Goal: Task Accomplishment & Management: Complete application form

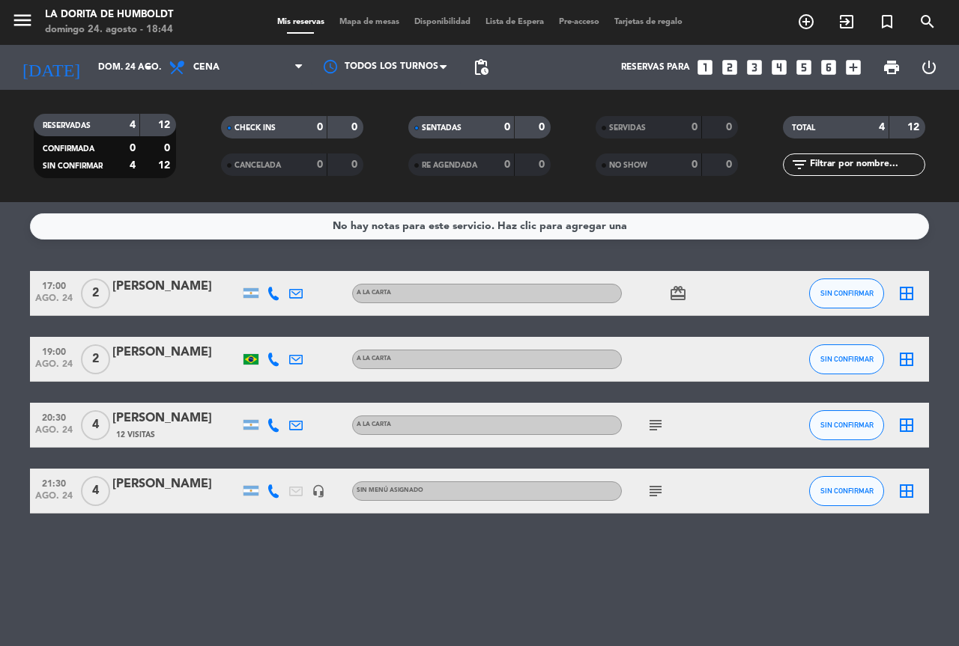
click at [724, 73] on icon "looks_two" at bounding box center [729, 67] width 19 height 19
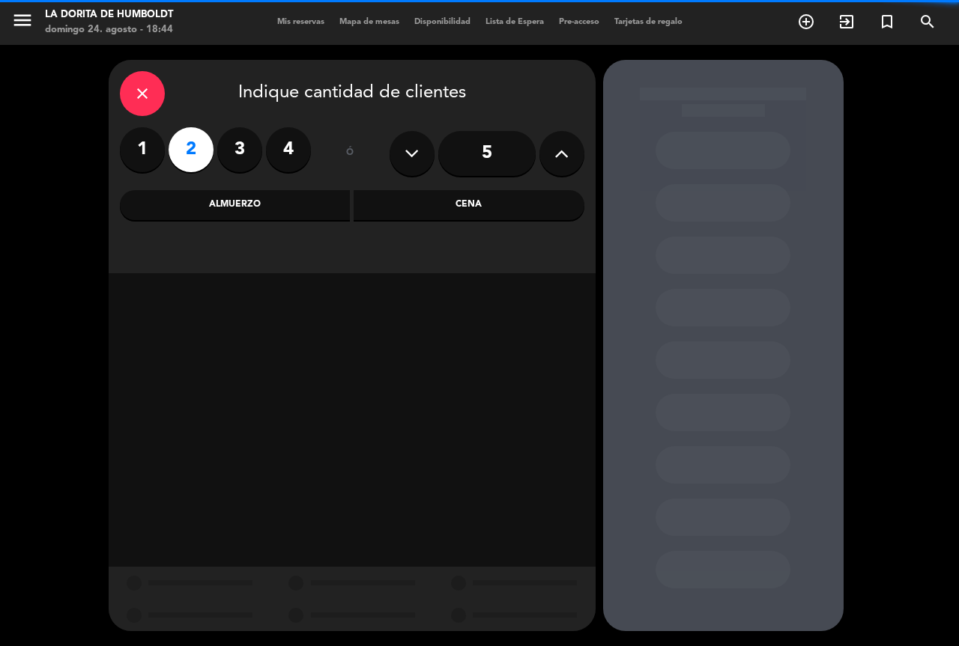
click at [509, 206] on div "Cena" at bounding box center [468, 205] width 231 height 30
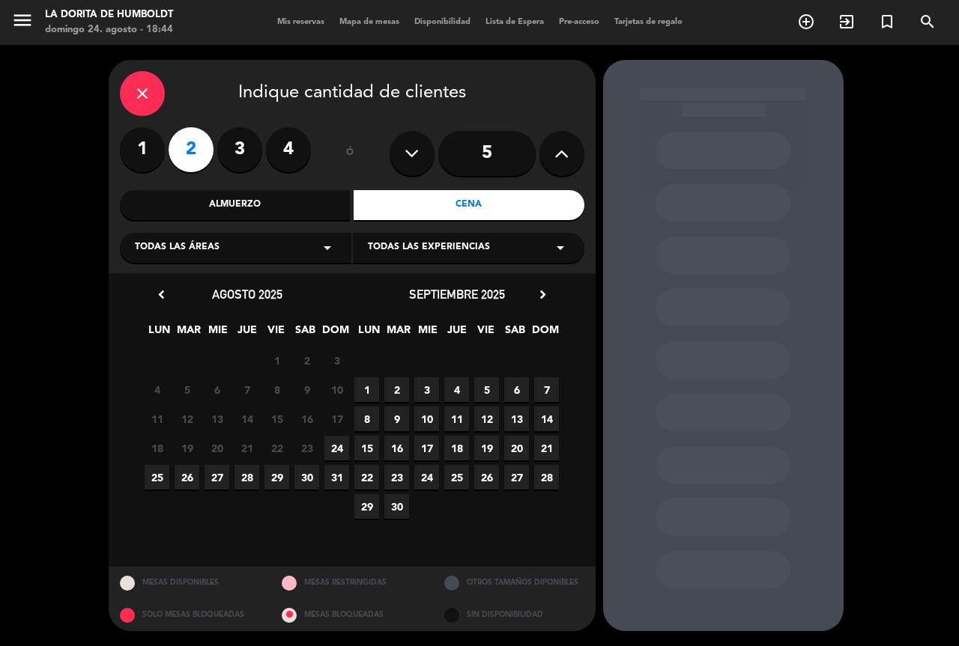
click at [343, 445] on span "24" at bounding box center [336, 448] width 25 height 25
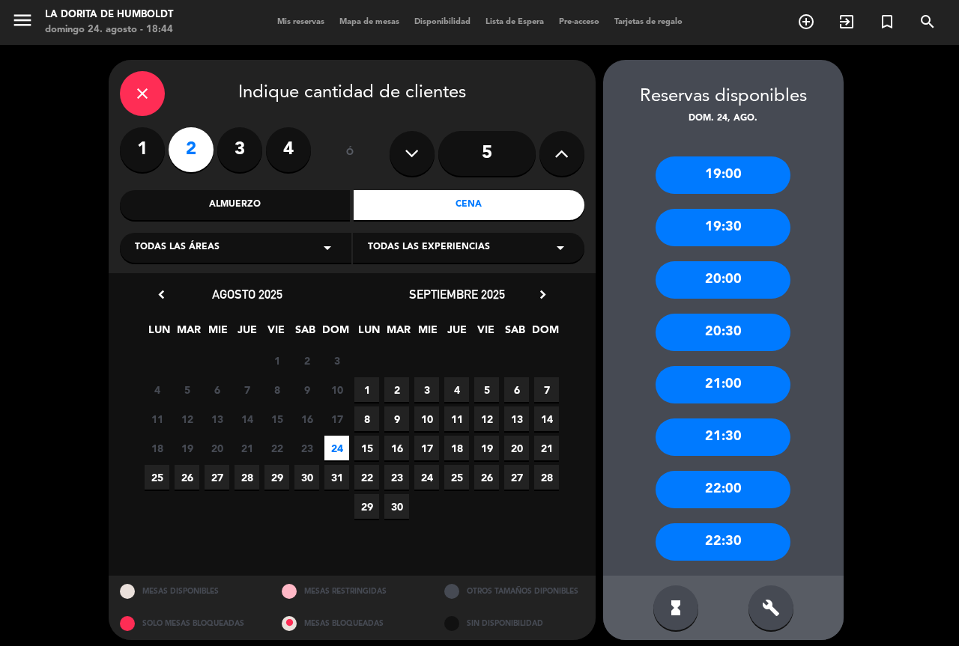
click at [727, 384] on div "21:00" at bounding box center [722, 384] width 135 height 37
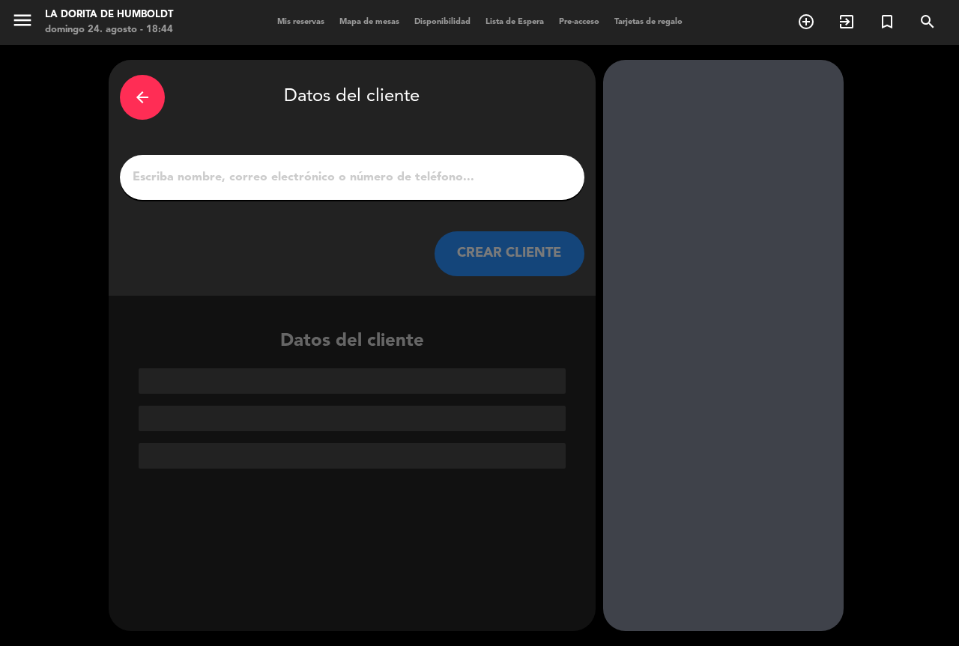
click at [274, 180] on input "1" at bounding box center [352, 177] width 442 height 21
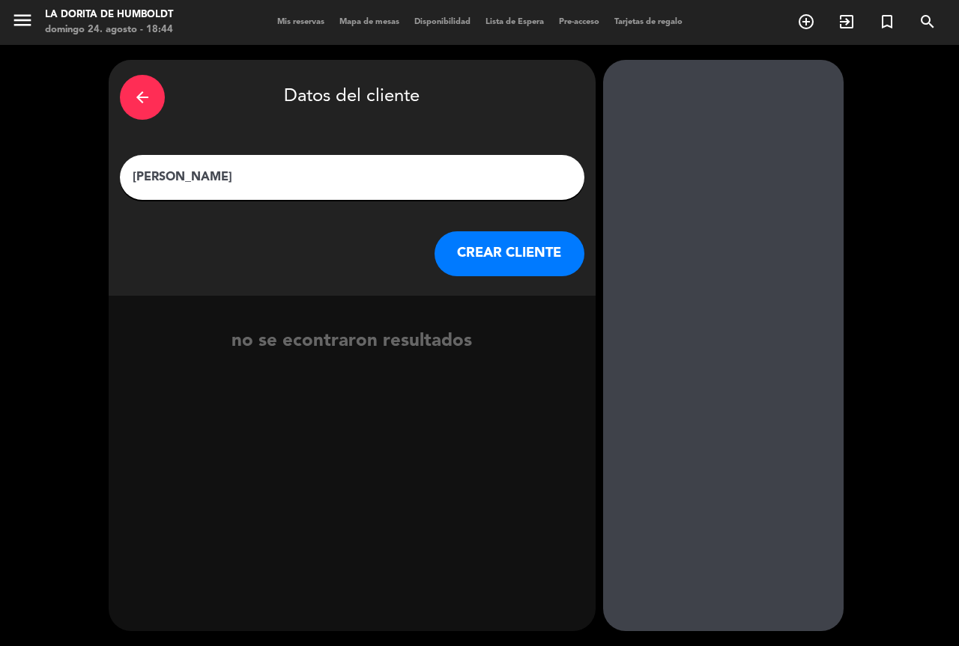
type input "[PERSON_NAME]"
click at [524, 255] on button "CREAR CLIENTE" at bounding box center [509, 253] width 150 height 45
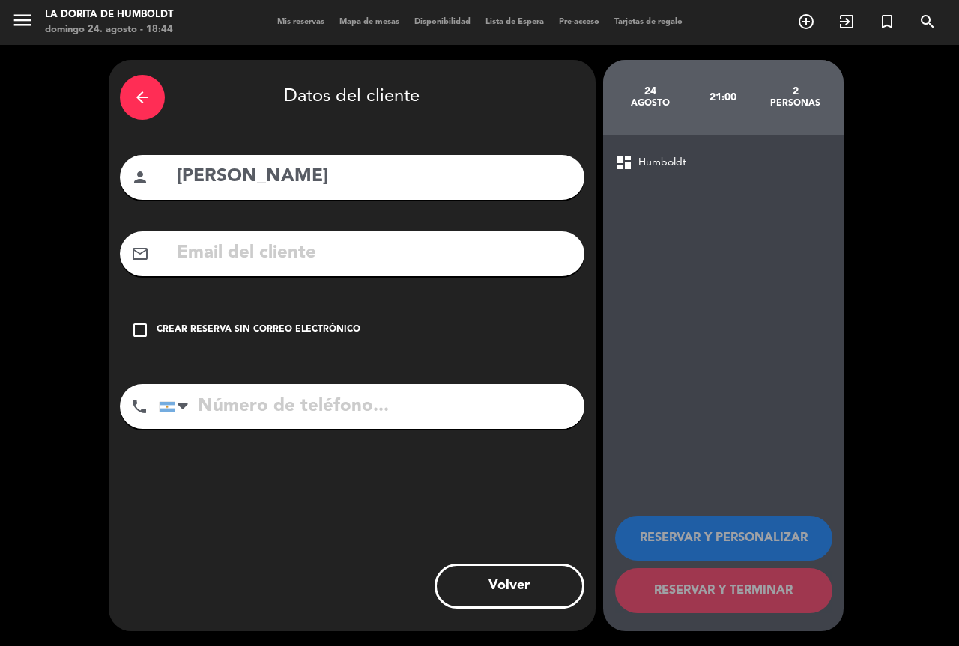
click at [149, 324] on div "check_box_outline_blank Crear reserva sin correo electrónico" at bounding box center [352, 330] width 464 height 45
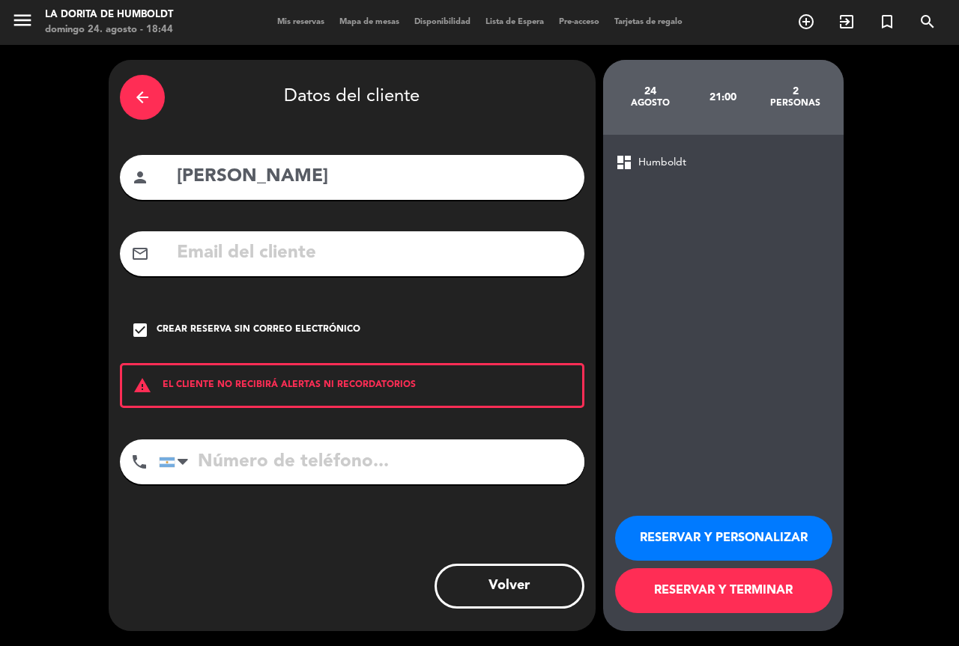
click at [707, 594] on button "RESERVAR Y TERMINAR" at bounding box center [723, 590] width 217 height 45
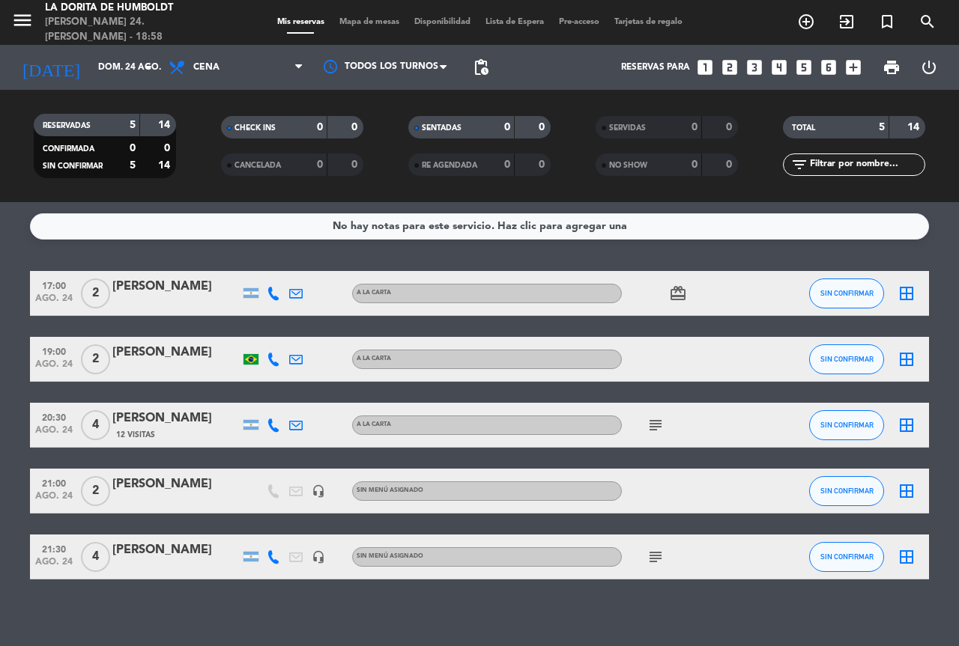
click at [781, 67] on icon "looks_4" at bounding box center [778, 67] width 19 height 19
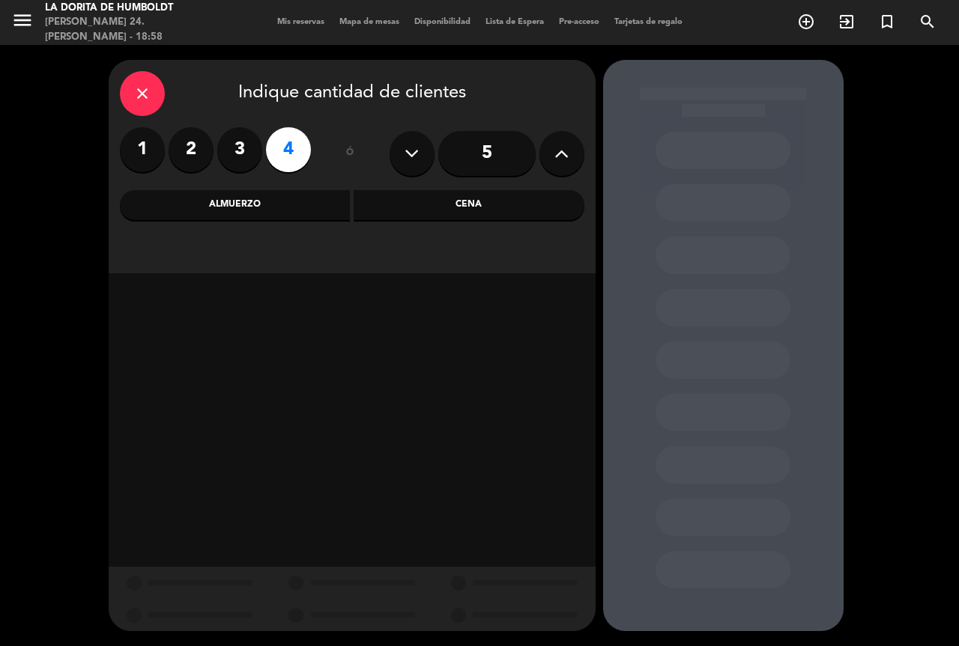
click at [420, 204] on div "Cena" at bounding box center [468, 205] width 231 height 30
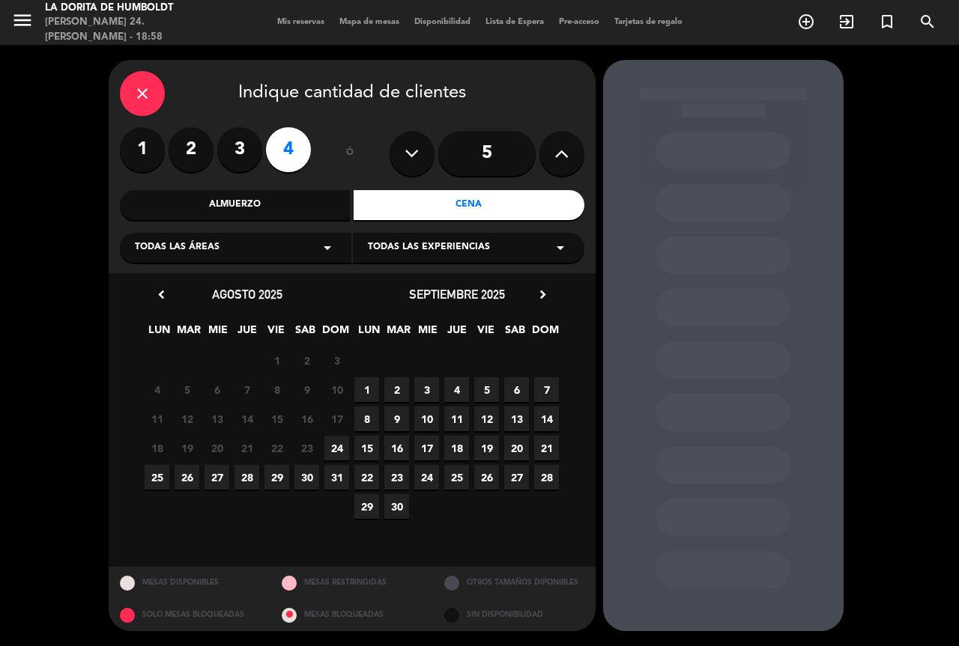
click at [186, 477] on span "26" at bounding box center [186, 477] width 25 height 25
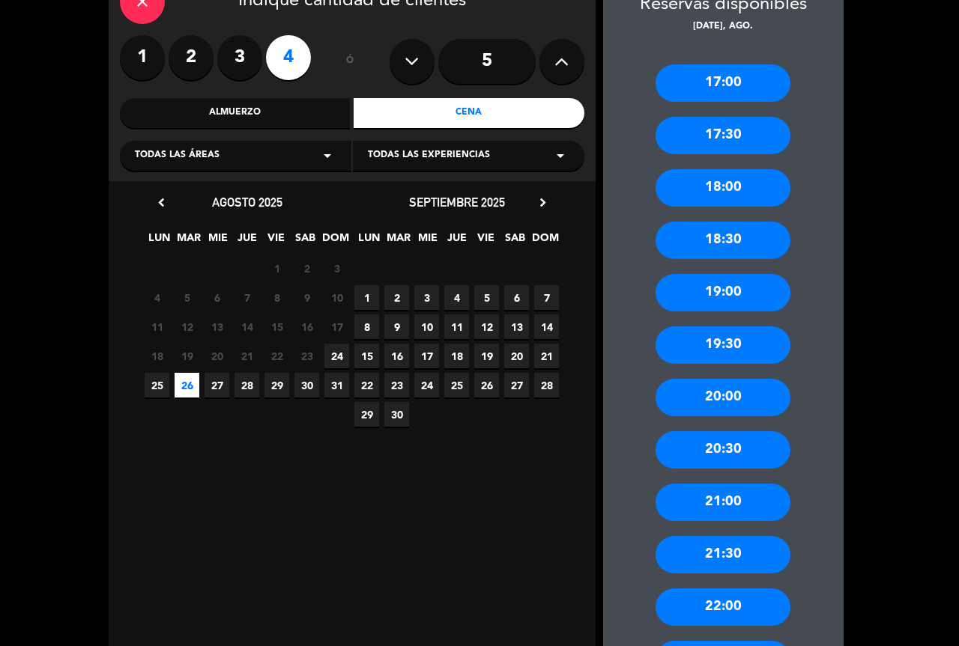
scroll to position [150, 0]
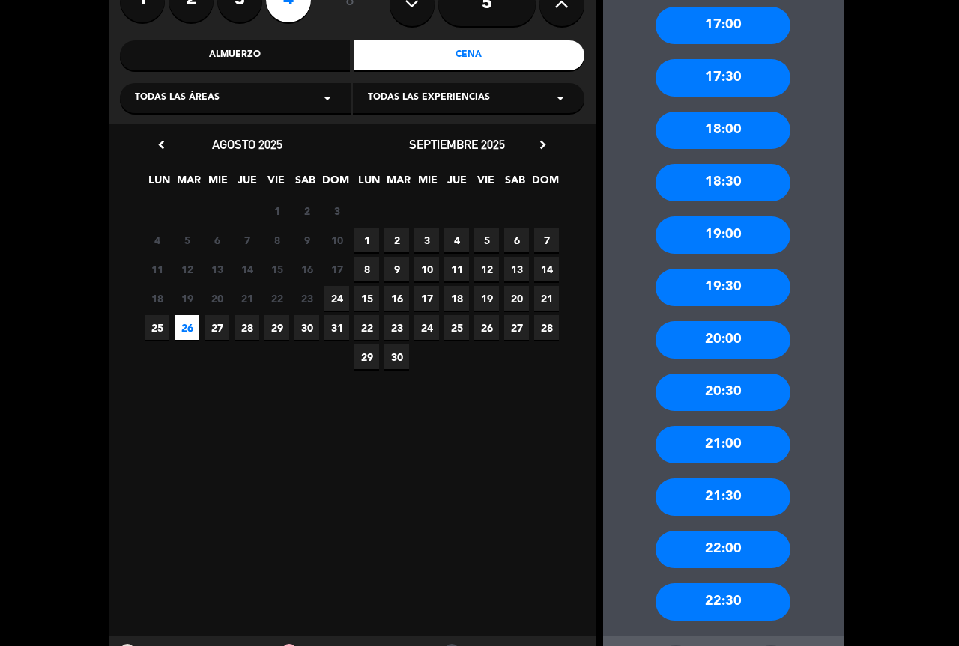
click at [711, 449] on div "21:00" at bounding box center [722, 444] width 135 height 37
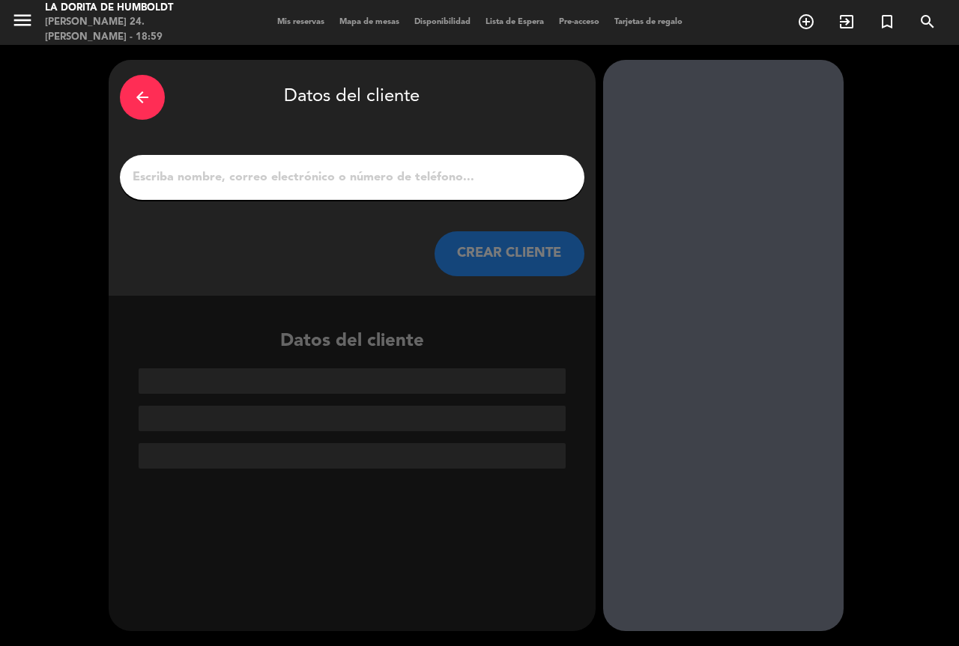
click at [198, 172] on input "1" at bounding box center [352, 177] width 442 height 21
click at [228, 174] on input "1" at bounding box center [352, 177] width 442 height 21
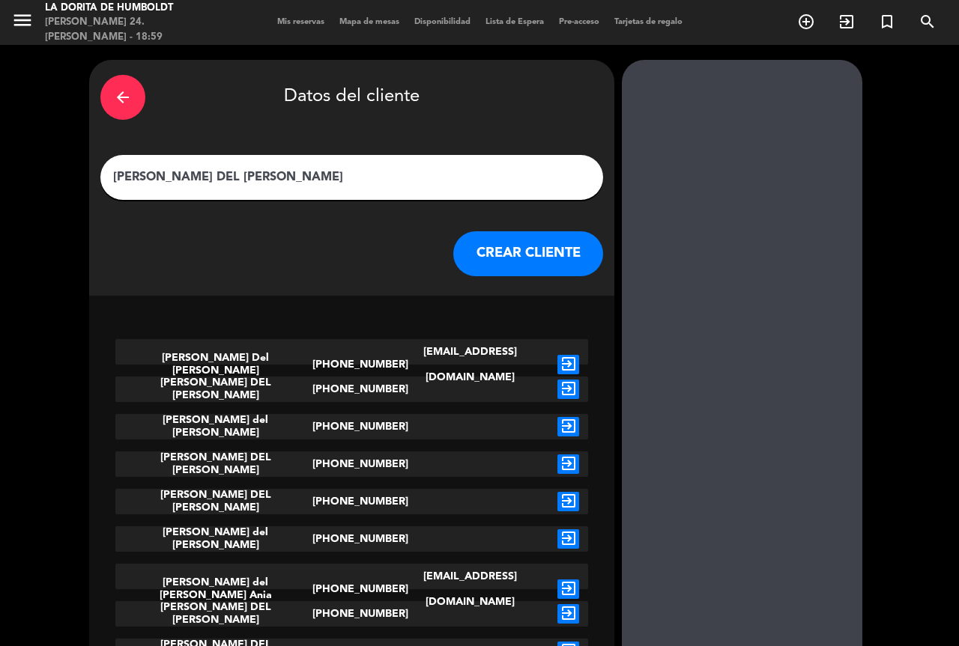
type input "[PERSON_NAME] DEL [PERSON_NAME]"
click at [516, 248] on button "CREAR CLIENTE" at bounding box center [528, 253] width 150 height 45
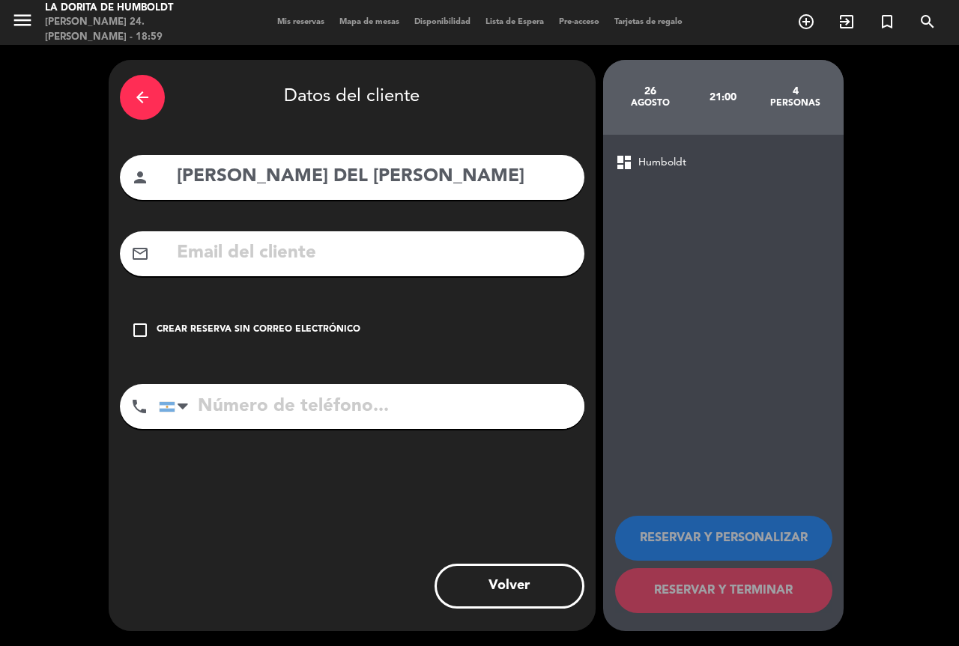
click at [217, 325] on div "Crear reserva sin correo electrónico" at bounding box center [259, 330] width 204 height 15
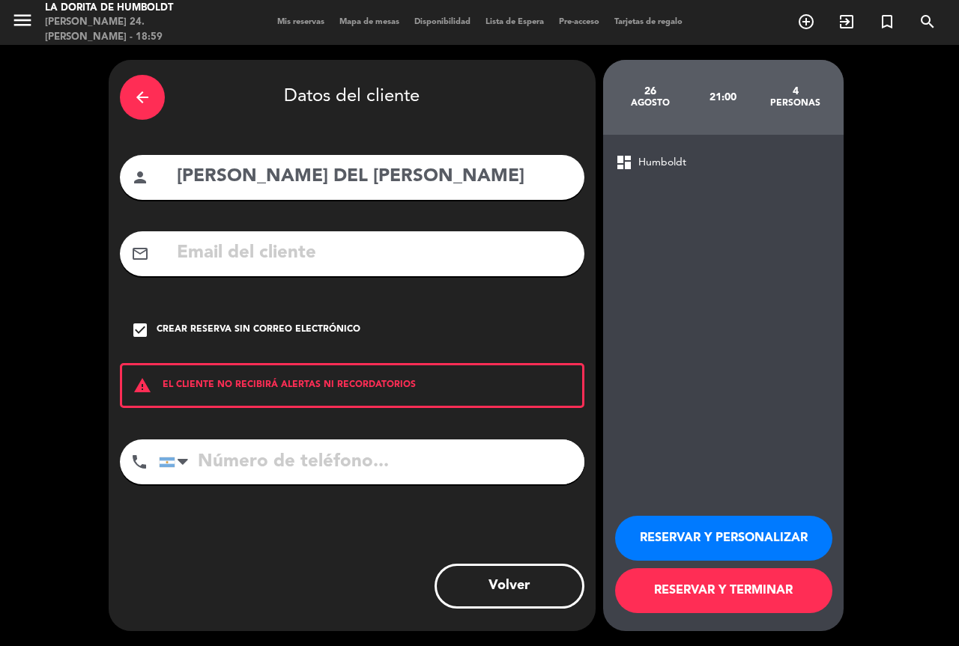
click at [255, 463] on input "tel" at bounding box center [371, 462] width 425 height 45
type input "1158202339"
click at [714, 539] on button "RESERVAR Y PERSONALIZAR" at bounding box center [723, 538] width 217 height 45
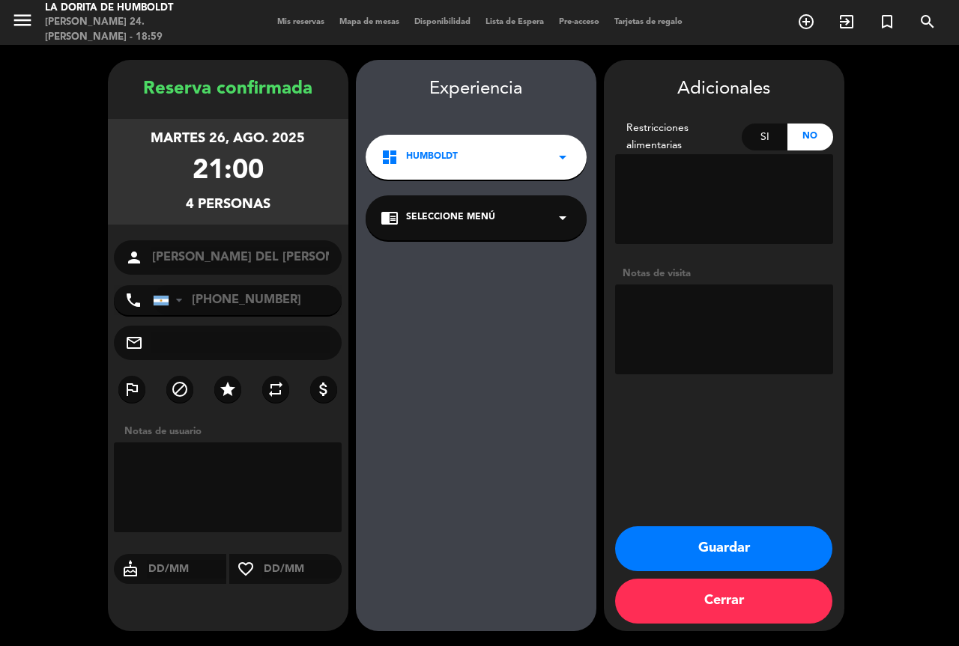
click at [687, 313] on textarea at bounding box center [724, 330] width 218 height 90
click at [685, 332] on textarea at bounding box center [724, 330] width 218 height 90
type textarea "CUMPLEAÑOS BOX 8"
click at [726, 550] on button "Guardar" at bounding box center [723, 548] width 217 height 45
